Goal: Transaction & Acquisition: Purchase product/service

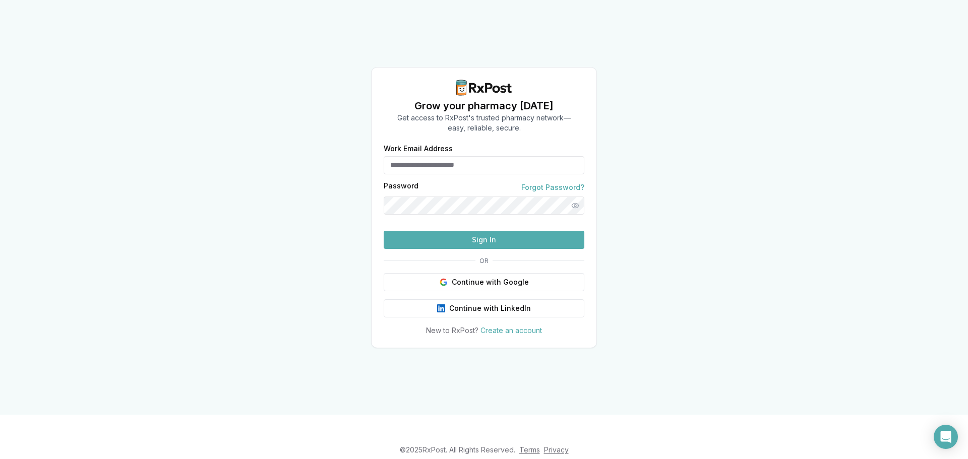
type input "**********"
click at [437, 249] on button "Sign In" at bounding box center [484, 240] width 201 height 18
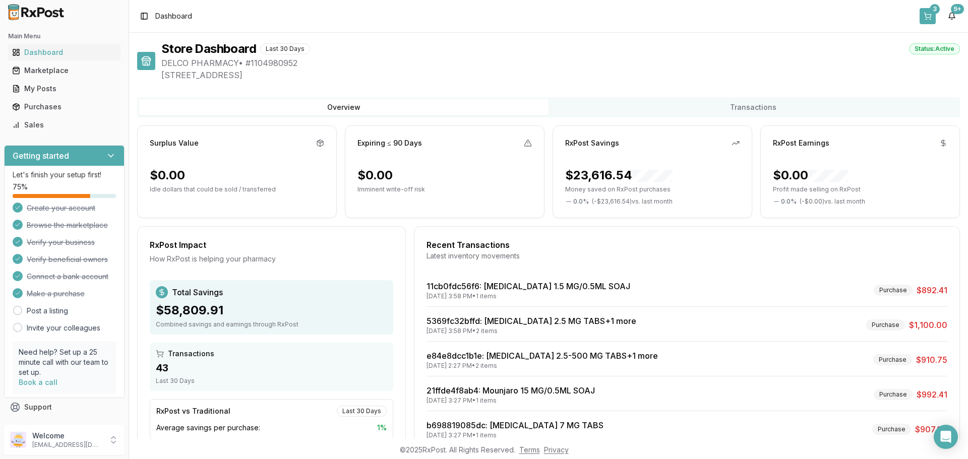
click at [926, 15] on button "3" at bounding box center [927, 16] width 16 height 16
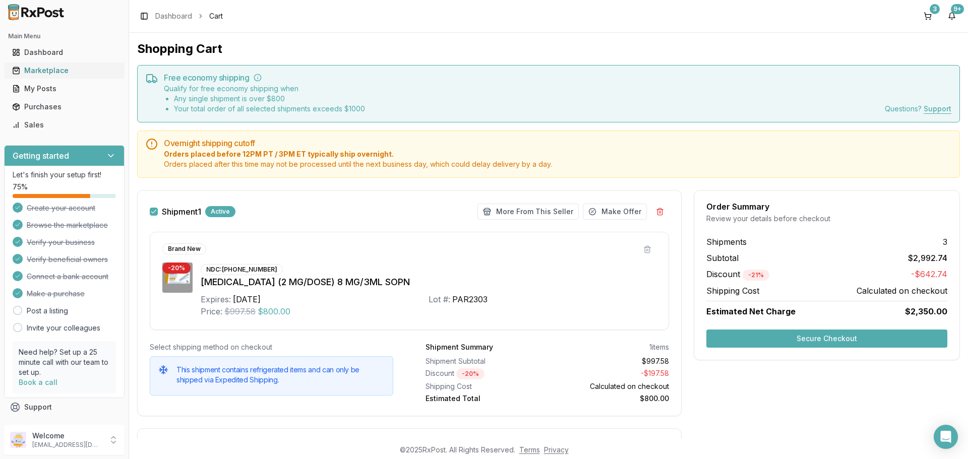
click at [47, 72] on div "Marketplace" at bounding box center [64, 71] width 104 height 10
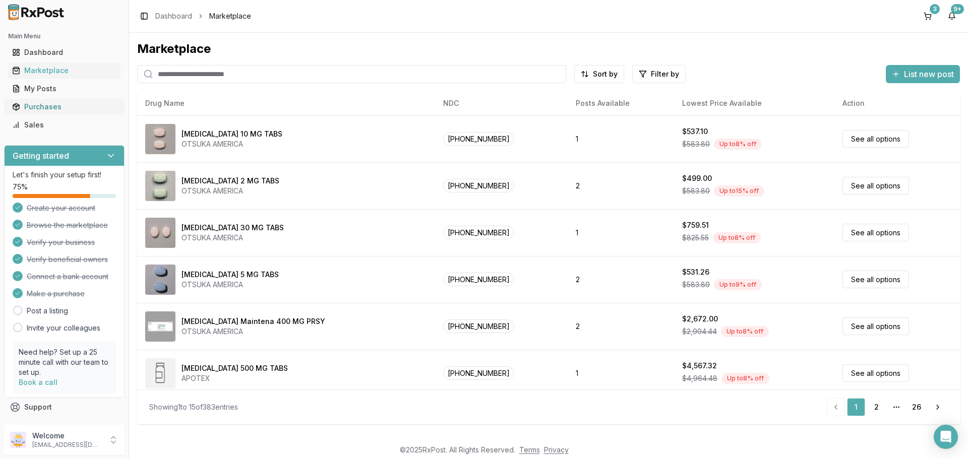
click at [51, 104] on div "Purchases" at bounding box center [64, 107] width 104 height 10
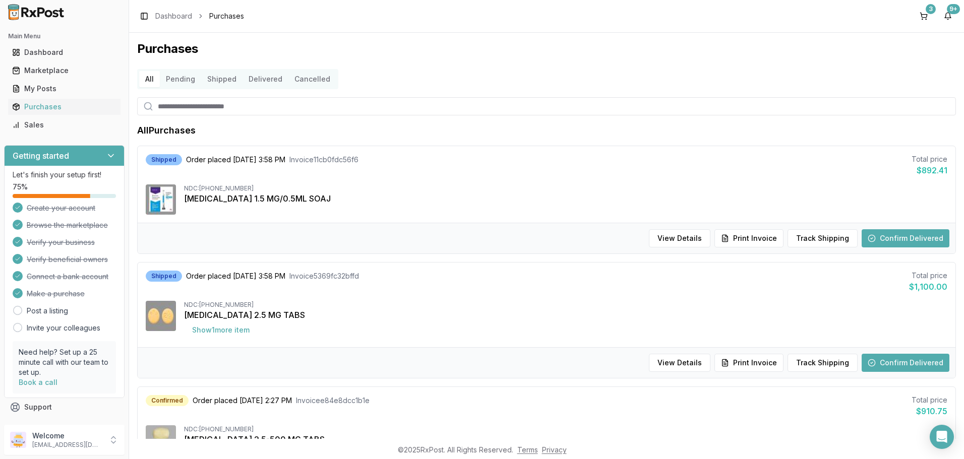
click at [199, 108] on input "search" at bounding box center [546, 106] width 819 height 18
type input "*****"
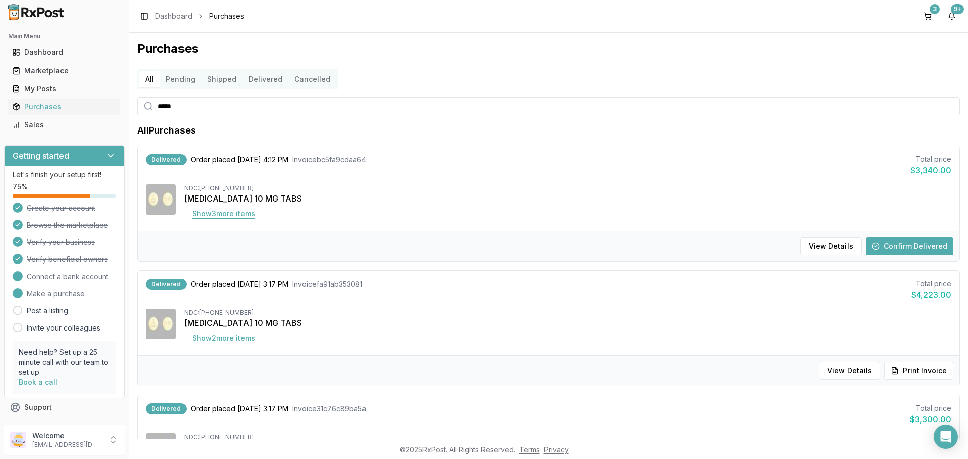
click at [246, 212] on button "Show 3 more item s" at bounding box center [223, 214] width 79 height 18
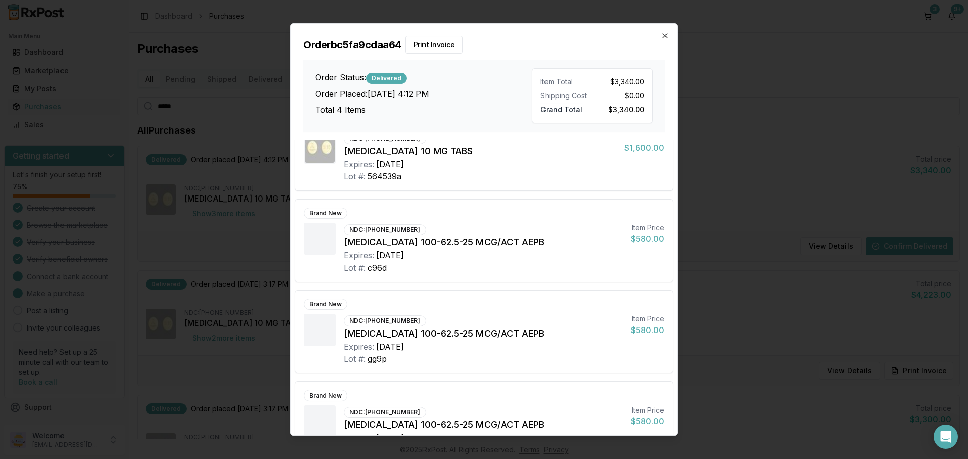
scroll to position [69, 0]
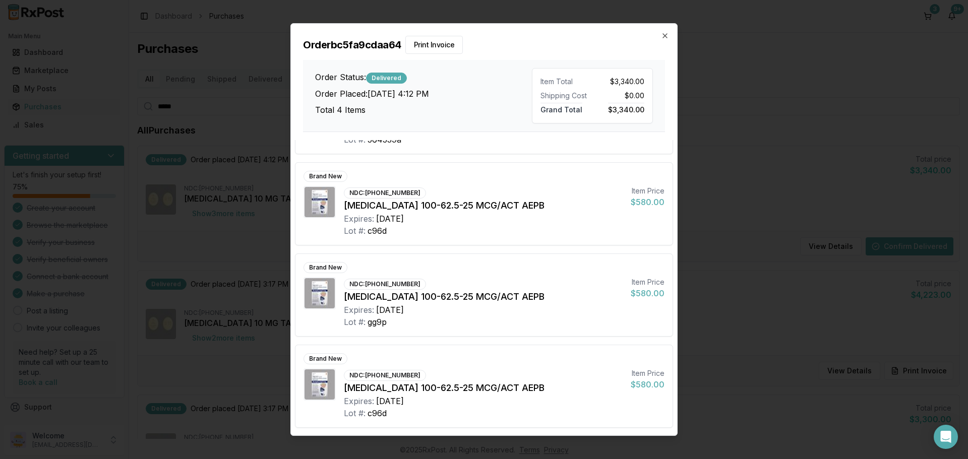
click at [669, 36] on div "Order bc5fa9cdaa64 Print Invoice Order Status: Delivered Order Placed: [DATE] 4…" at bounding box center [484, 78] width 386 height 108
click at [665, 36] on icon "button" at bounding box center [665, 36] width 4 height 4
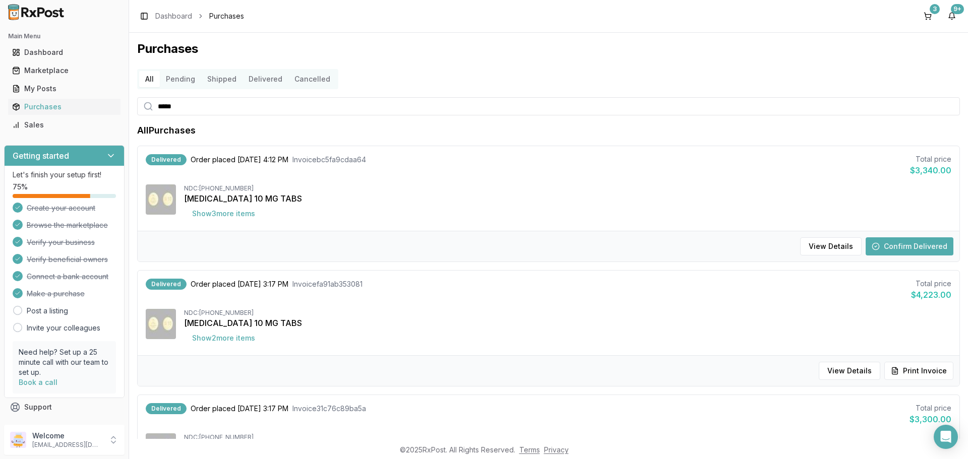
scroll to position [101, 0]
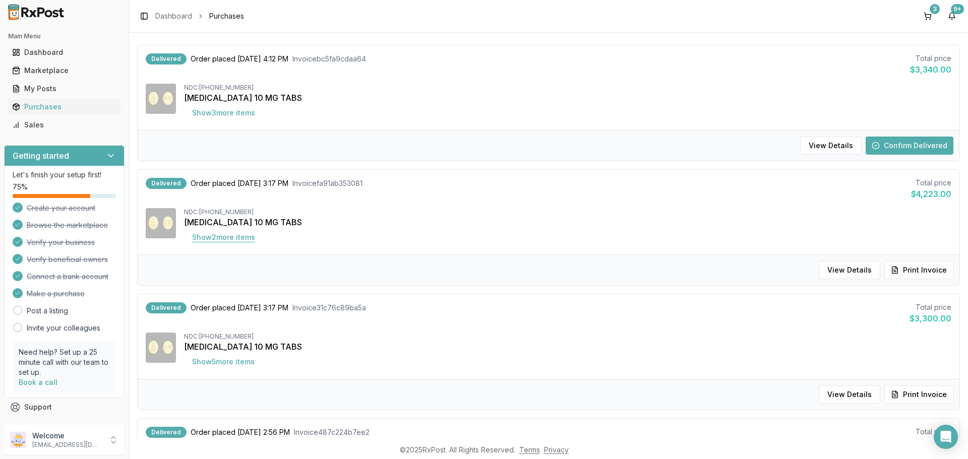
click at [233, 239] on button "Show 2 more item s" at bounding box center [223, 237] width 79 height 18
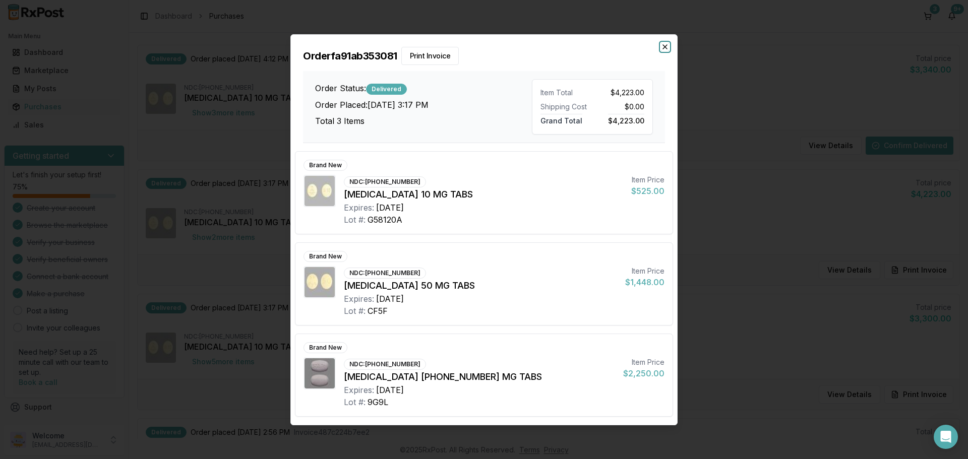
click at [667, 47] on icon "button" at bounding box center [665, 47] width 8 height 8
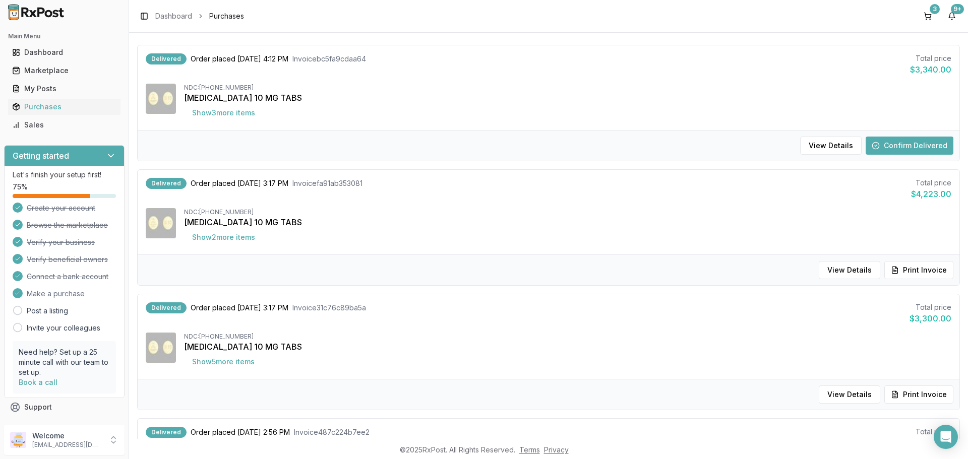
scroll to position [202, 0]
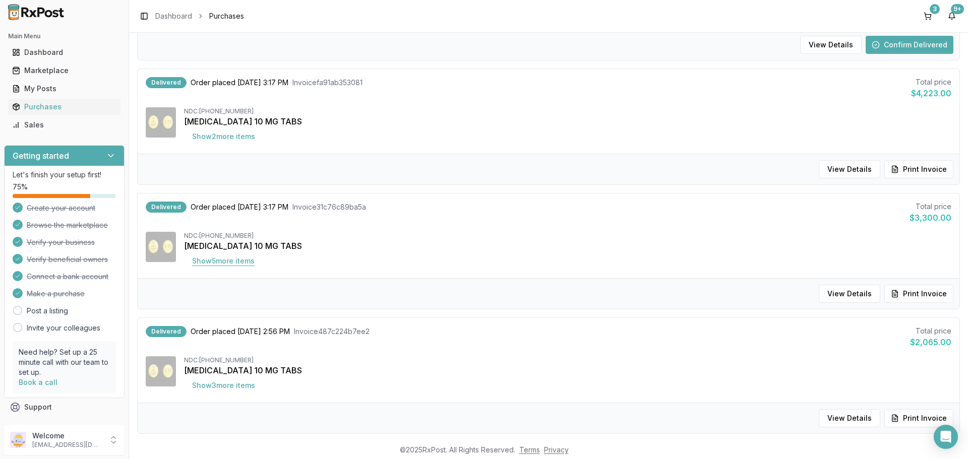
click at [224, 263] on button "Show 5 more item s" at bounding box center [223, 261] width 79 height 18
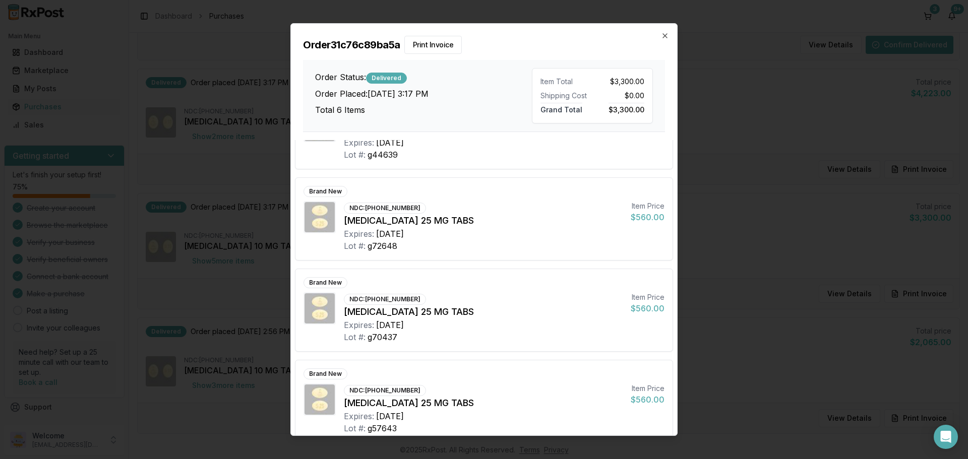
scroll to position [252, 0]
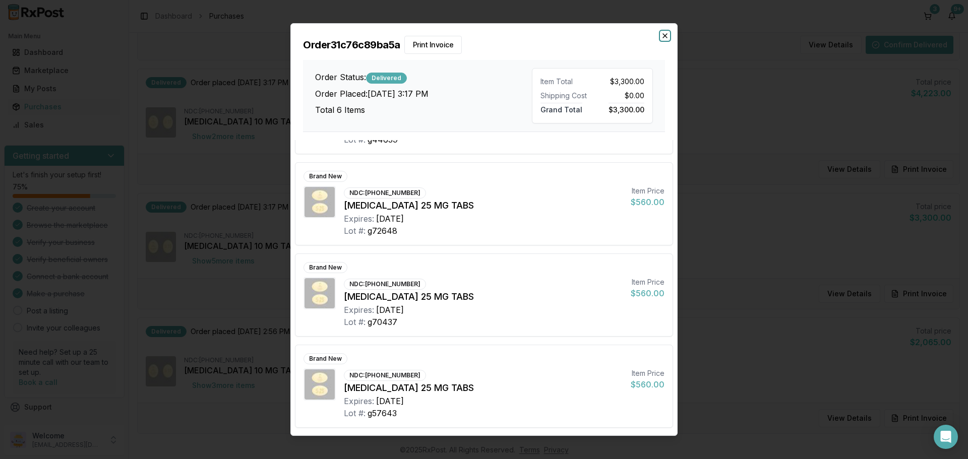
click at [661, 35] on icon "button" at bounding box center [665, 36] width 8 height 8
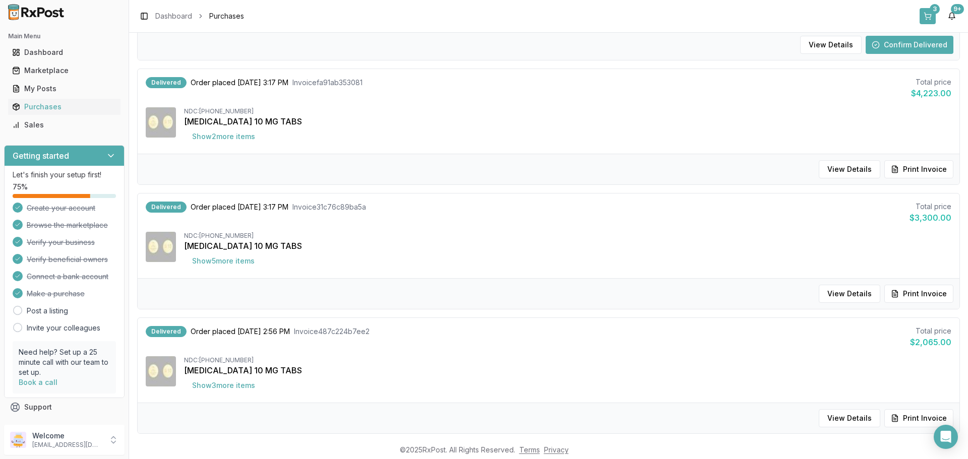
click at [930, 13] on div "3" at bounding box center [934, 9] width 10 height 10
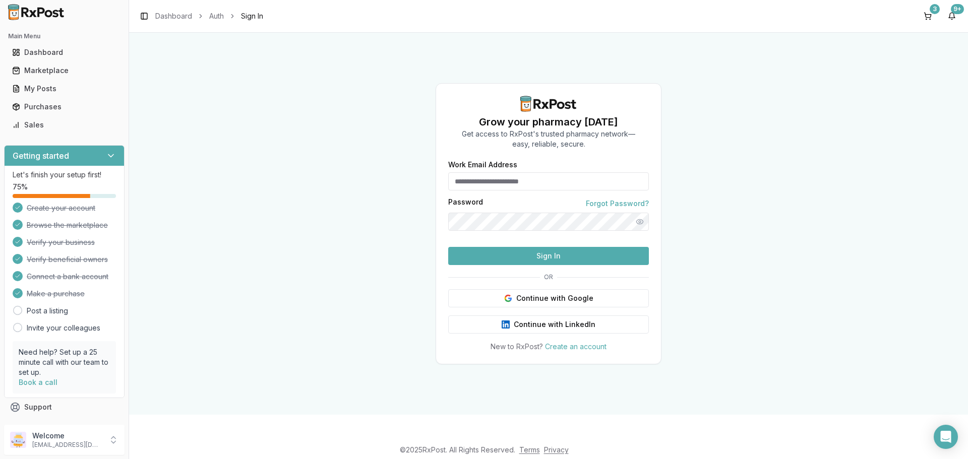
type input "**********"
click at [548, 265] on button "Sign In" at bounding box center [548, 256] width 201 height 18
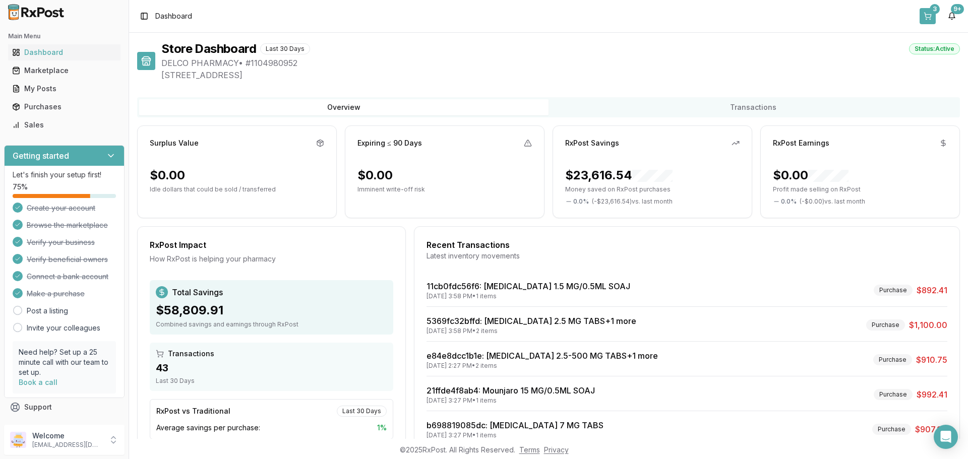
click at [926, 19] on button "3" at bounding box center [927, 16] width 16 height 16
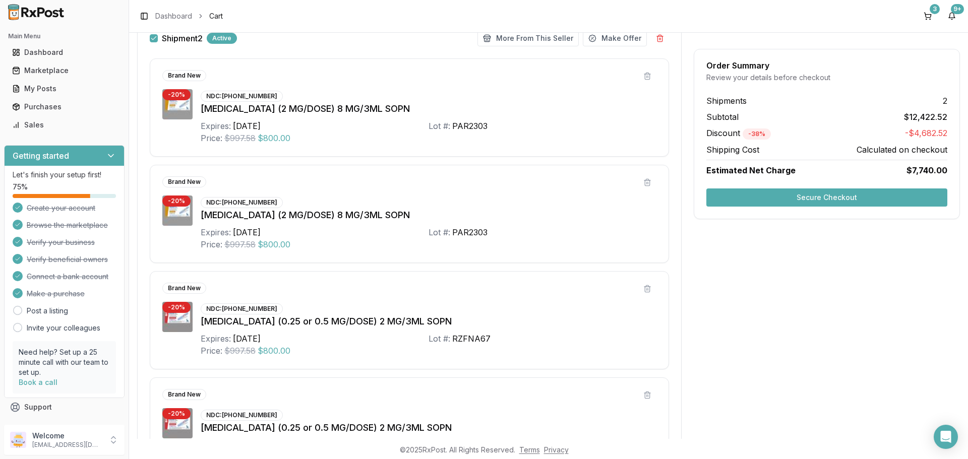
scroll to position [453, 0]
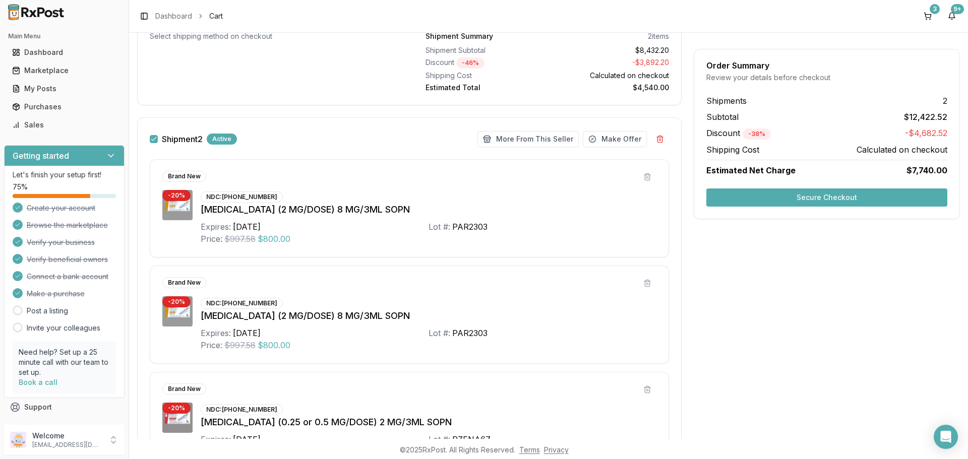
click at [817, 200] on button "Secure Checkout" at bounding box center [826, 198] width 241 height 18
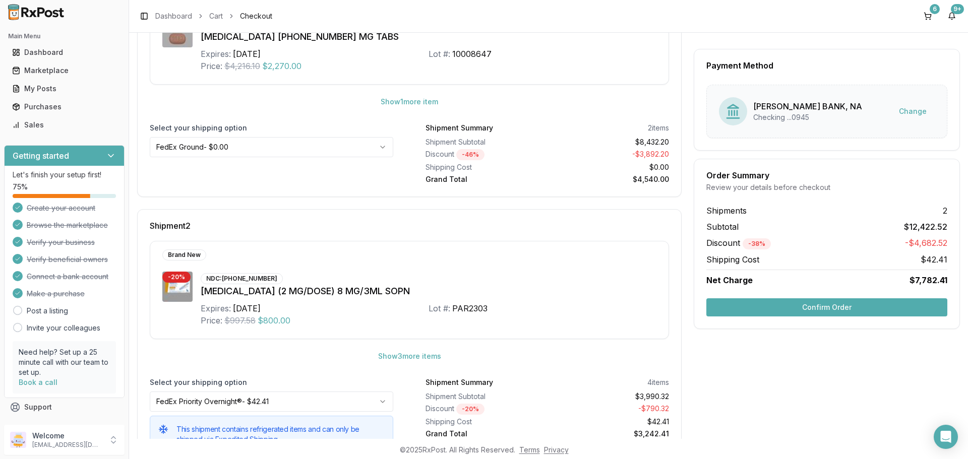
scroll to position [275, 0]
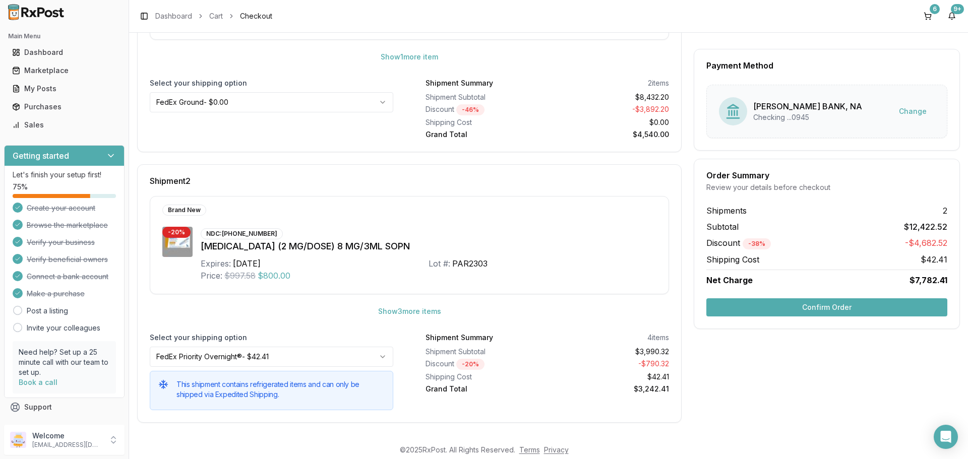
click at [775, 307] on button "Confirm Order" at bounding box center [826, 307] width 241 height 18
